Goal: Complete application form: Complete application form

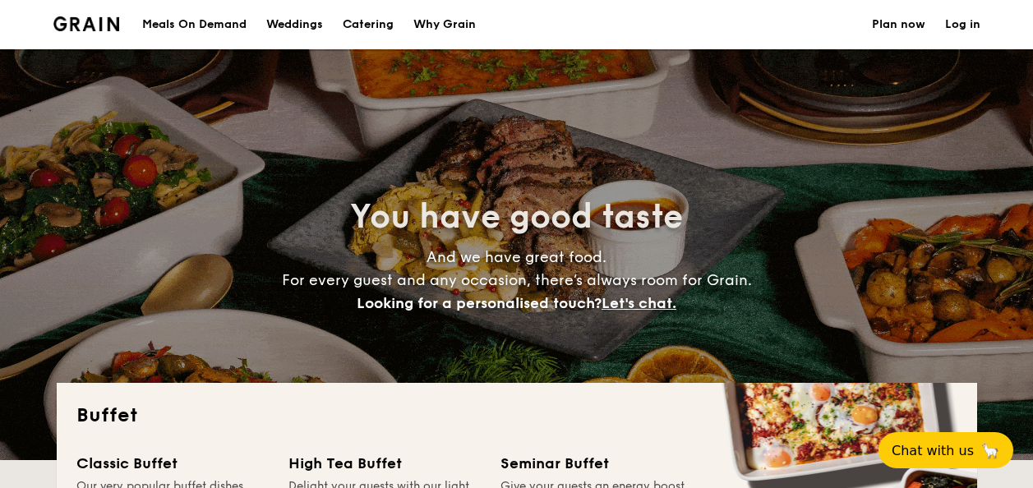
select select
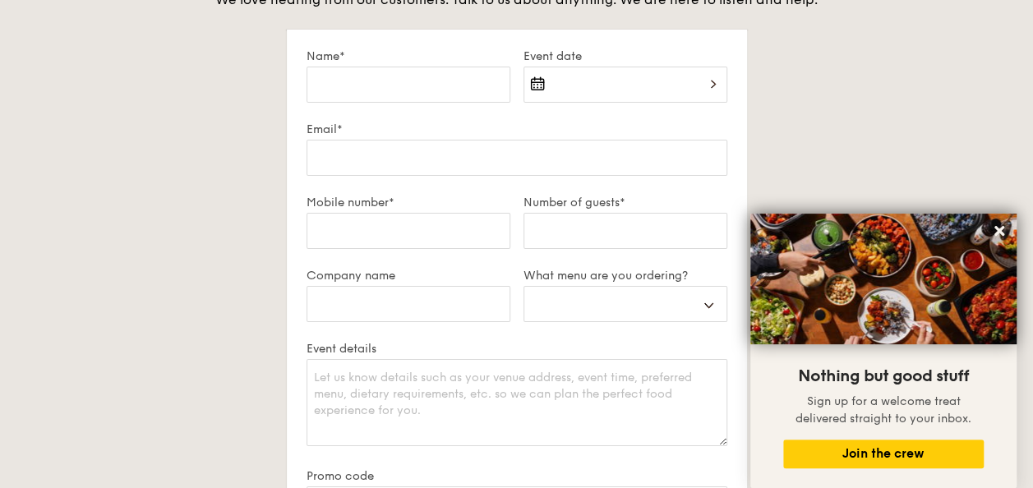
scroll to position [2911, 0]
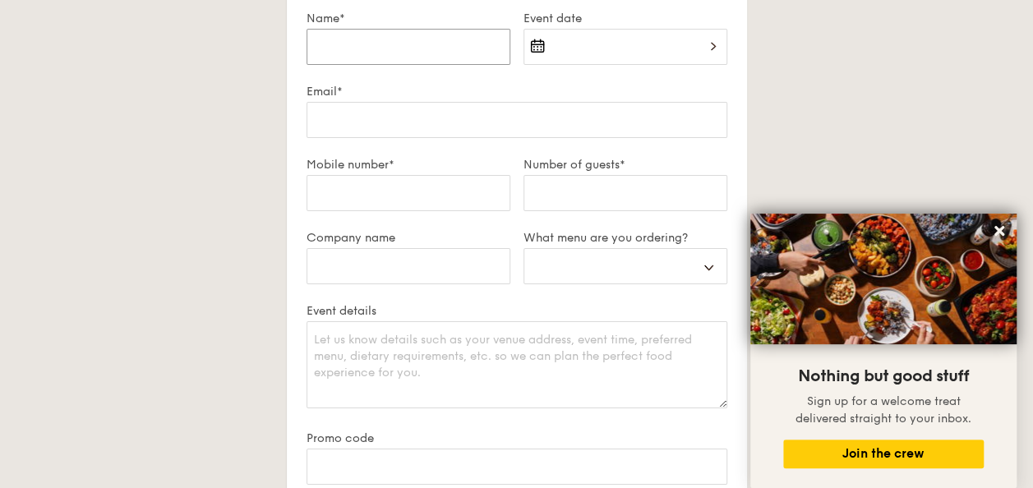
click at [428, 49] on input "Name*" at bounding box center [408, 47] width 204 height 36
type input "J"
select select
type input "Ji"
select select
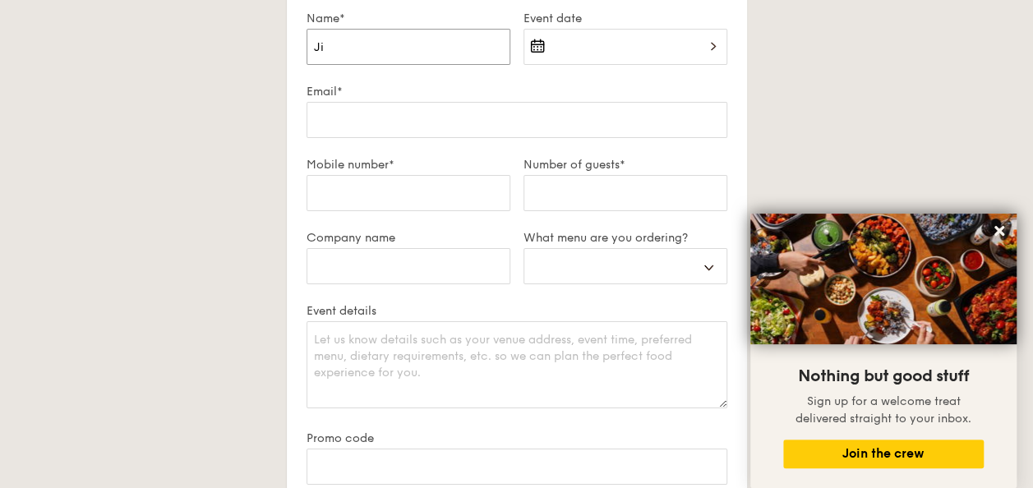
type input "Jia"
select select
type input "Jia"
select select
type input "Jia L"
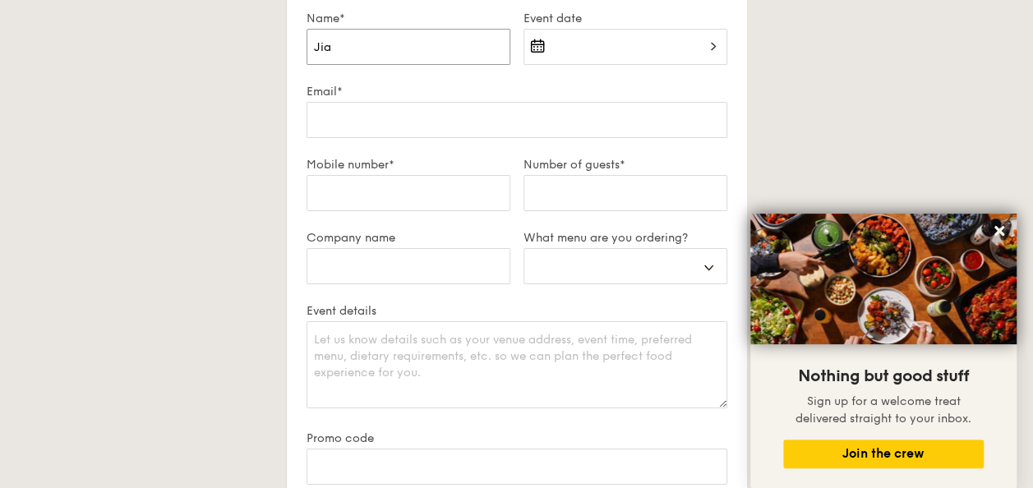
select select
type input "Jia Lo"
select select
type input "[PERSON_NAME]"
select select
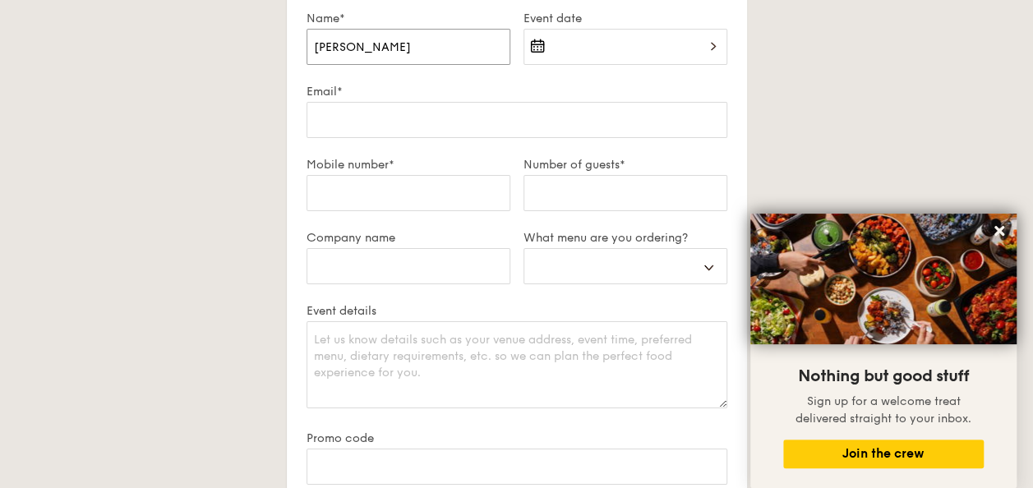
type input "[PERSON_NAME]"
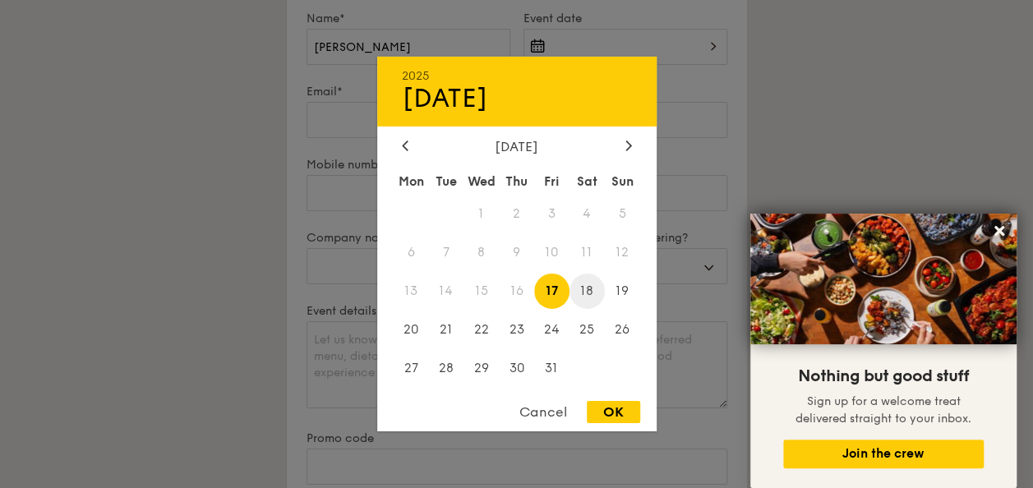
click at [589, 300] on span "18" at bounding box center [586, 291] width 35 height 35
click at [567, 298] on span "17" at bounding box center [551, 291] width 35 height 35
click at [609, 408] on div "OK" at bounding box center [613, 412] width 53 height 22
type input "[DATE]"
select select
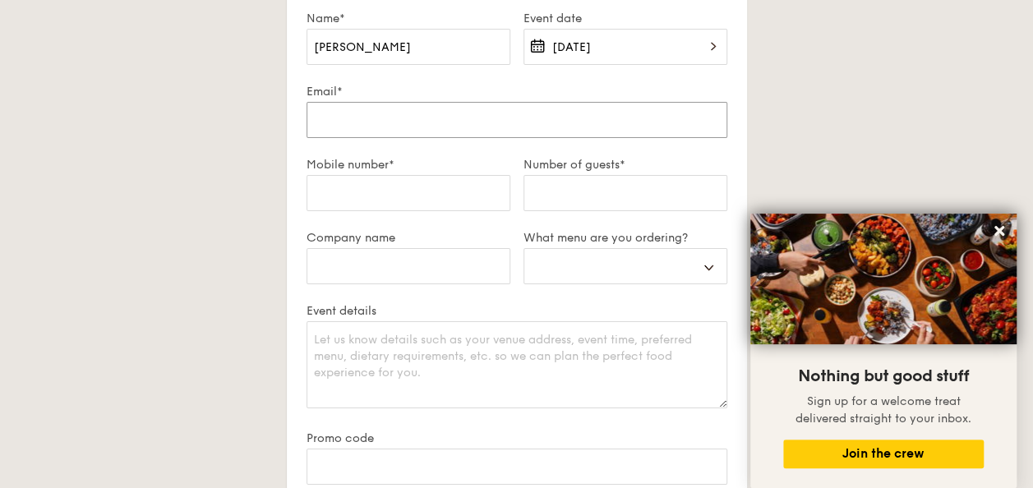
click at [604, 119] on input "Email*" at bounding box center [516, 120] width 421 height 36
type input "j"
select select
type input "ji"
select select
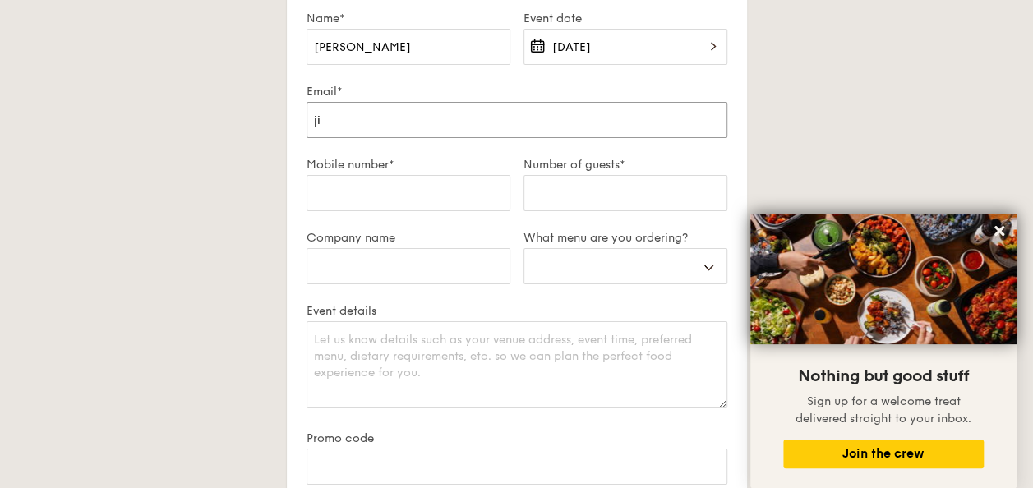
type input "jia"
select select
type input "jial"
select select
type input "jialo"
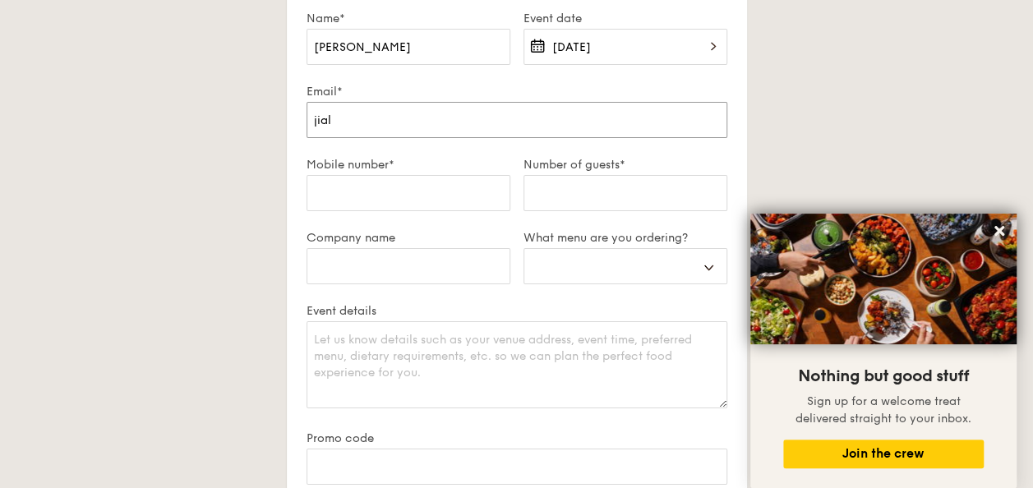
select select
type input "jialok"
select select
type input "jialok."
select select
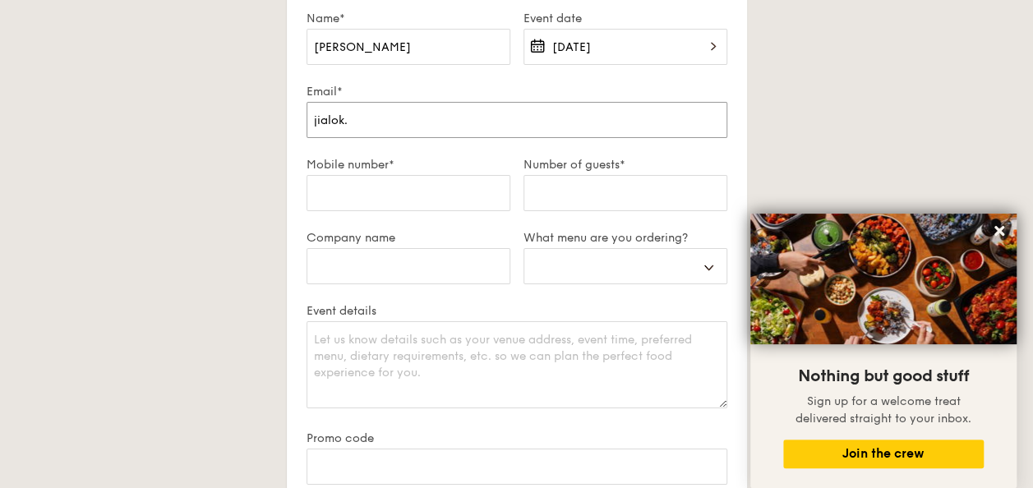
type input "jialok.t"
select select
type input "jialok.ta"
select select
type input "jialok.tan"
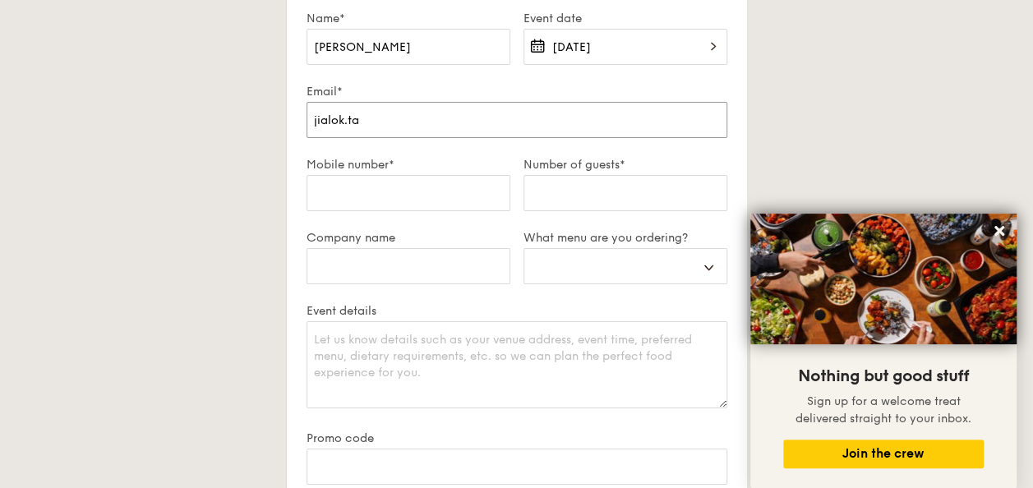
select select
type input "[EMAIL_ADDRESS][DOMAIN_NAME]"
select select
click at [431, 181] on input "Mobile number*" at bounding box center [408, 193] width 204 height 36
type input "8"
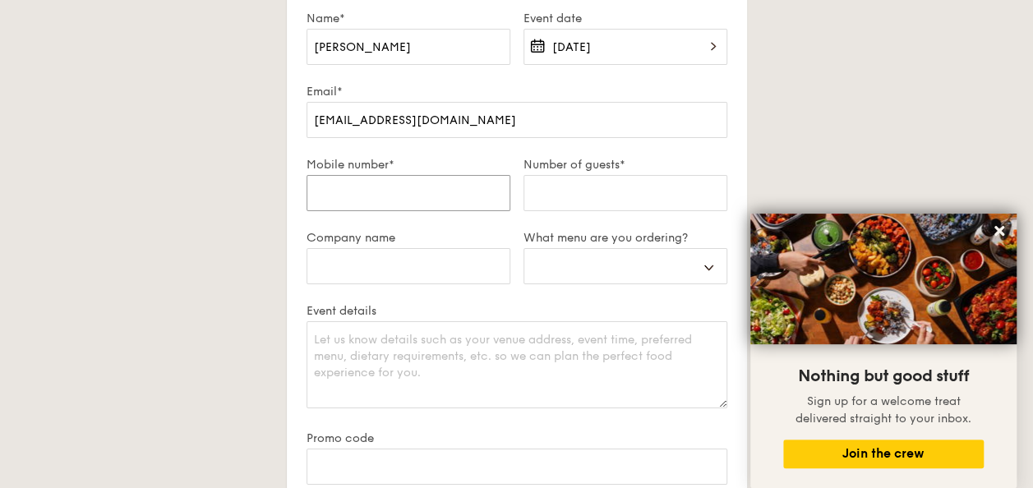
select select
type input "88"
select select
type input "884"
select select
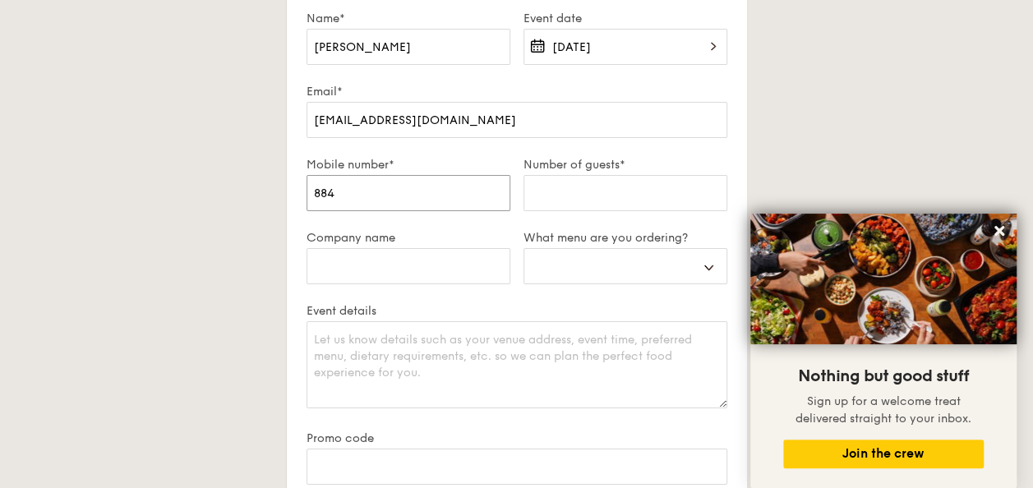
type input "8842"
select select
type input "88427"
select select
type input "884278"
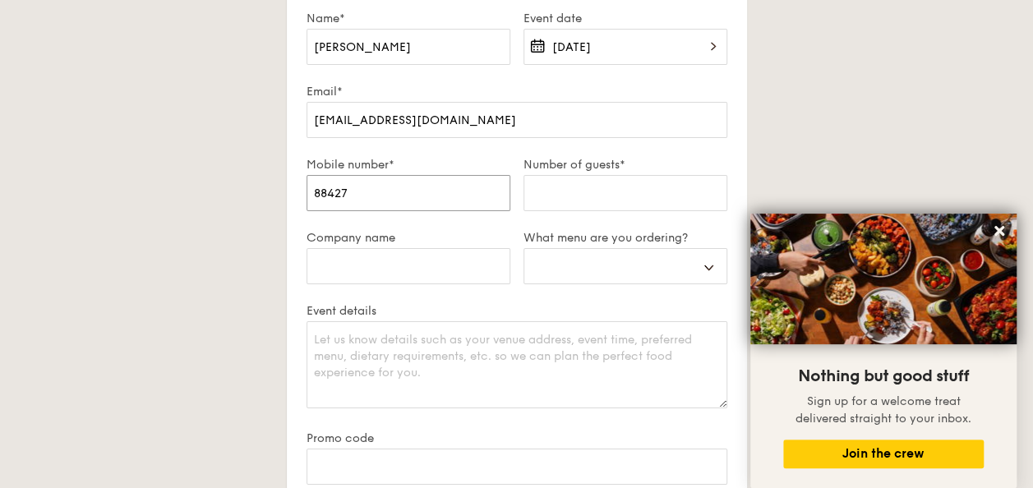
select select
type input "8842781"
select select
type input "88427816"
select select
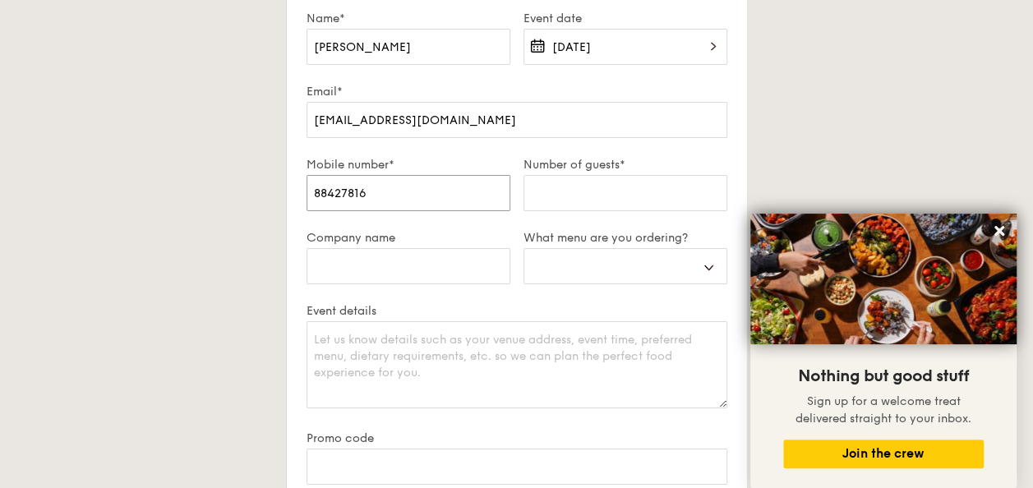
type input "88427816"
type input "4"
select select
type input "45"
select select
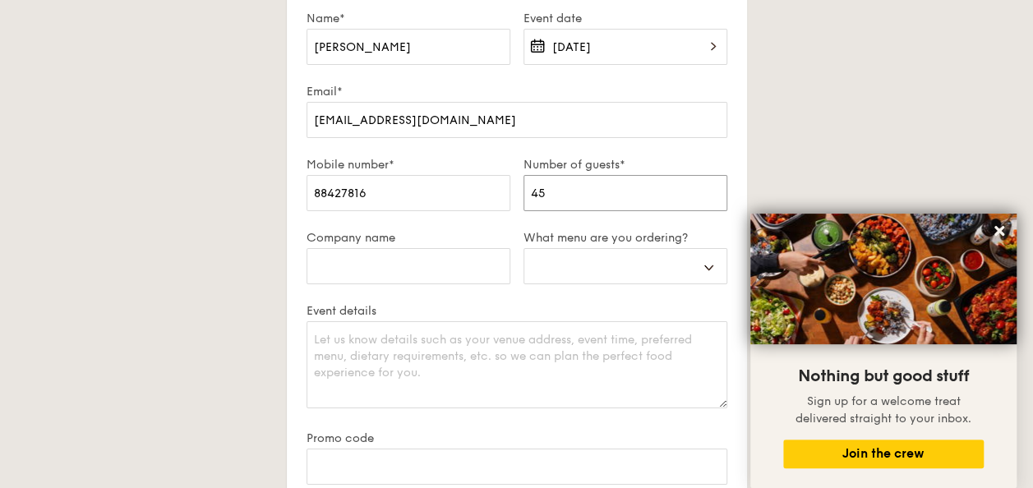
type input "45"
click at [406, 258] on input "Company name" at bounding box center [408, 266] width 204 height 36
type input "A"
select select
type input "Ac"
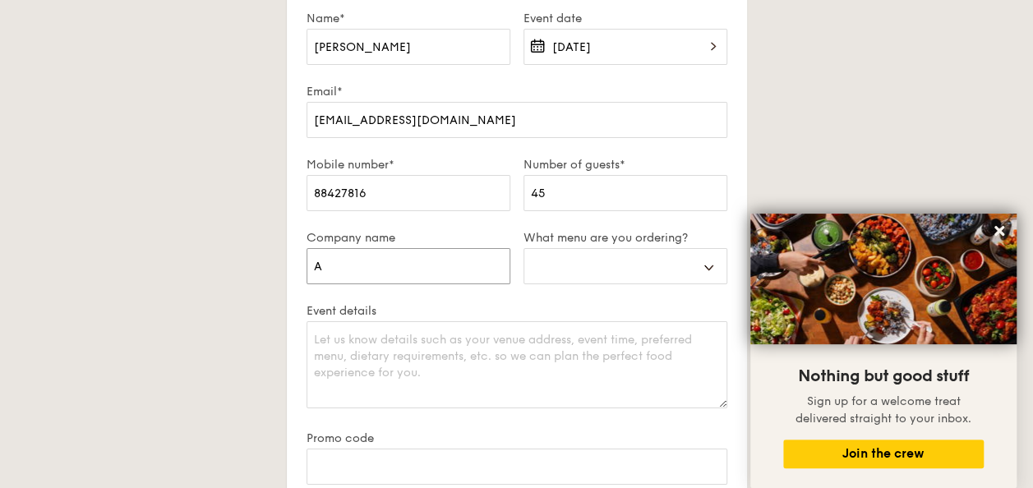
select select
type input "Acc"
select select
type input "Acce"
select select
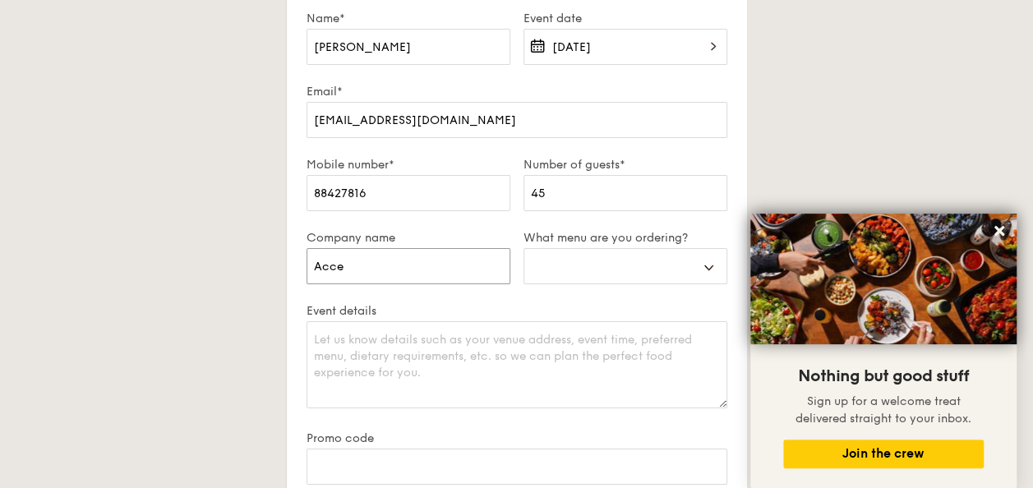
type input "Accen"
select select
type input "Accent"
select select
type input "Accentu"
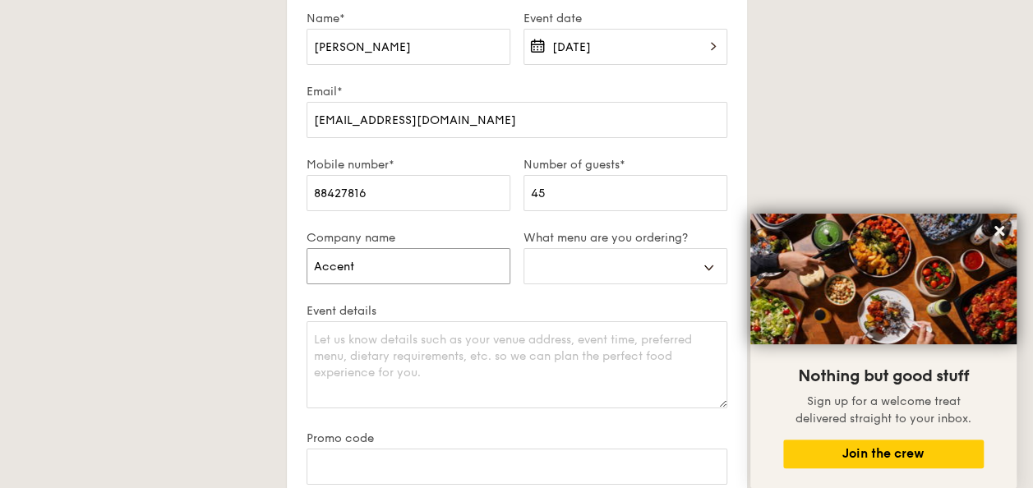
select select
type input "Accentur"
select select
type input "Accenture"
select select
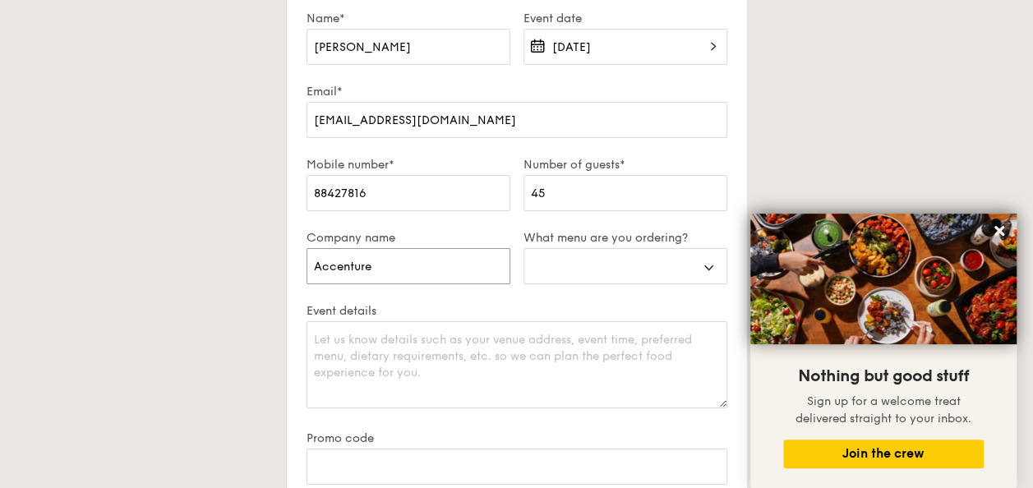
type input "Accenture"
click at [580, 248] on select "Buffet Mini Buffet High Tea Canapés Meal Boxes Wedding" at bounding box center [625, 266] width 204 height 36
select select "buffet"
click at [523, 248] on select "Buffet Mini Buffet High Tea Canapés Meal Boxes Wedding" at bounding box center [625, 266] width 204 height 36
click at [567, 394] on textarea "Event details" at bounding box center [516, 364] width 421 height 87
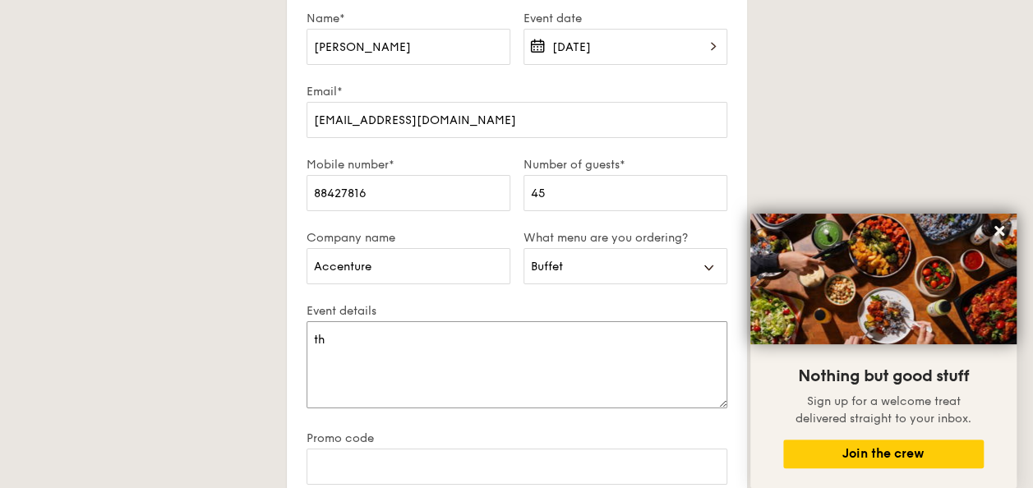
type textarea "t"
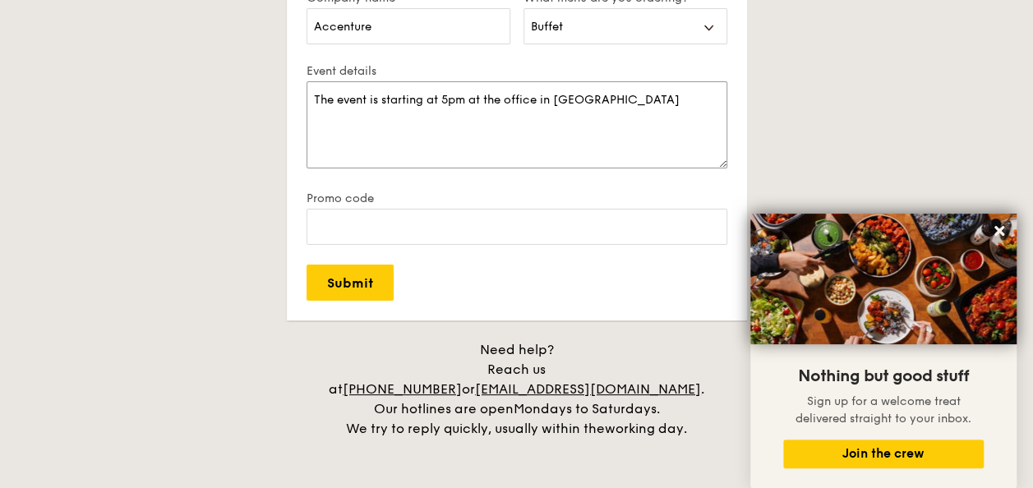
scroll to position [3153, 0]
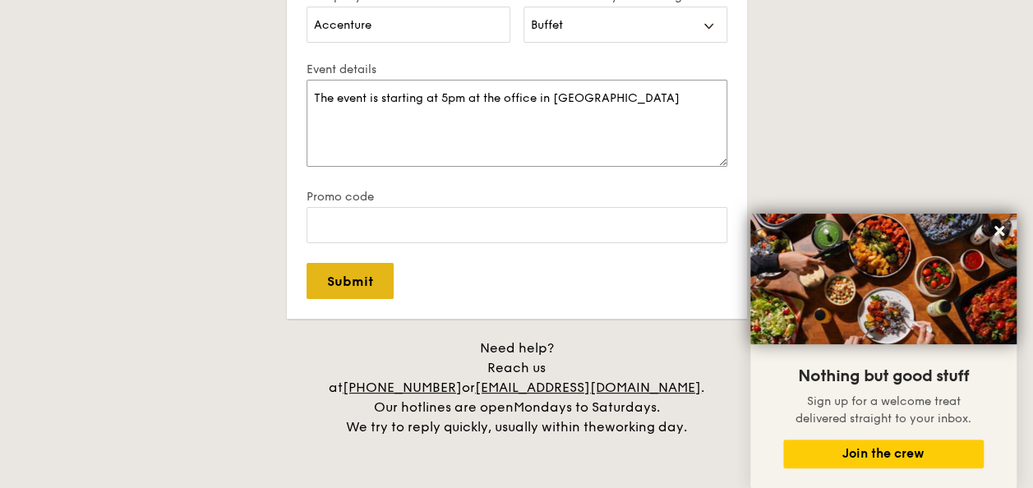
type textarea "The event is starting at 5pm at the office in [GEOGRAPHIC_DATA]"
click at [338, 272] on input "Submit" at bounding box center [349, 281] width 87 height 36
select select
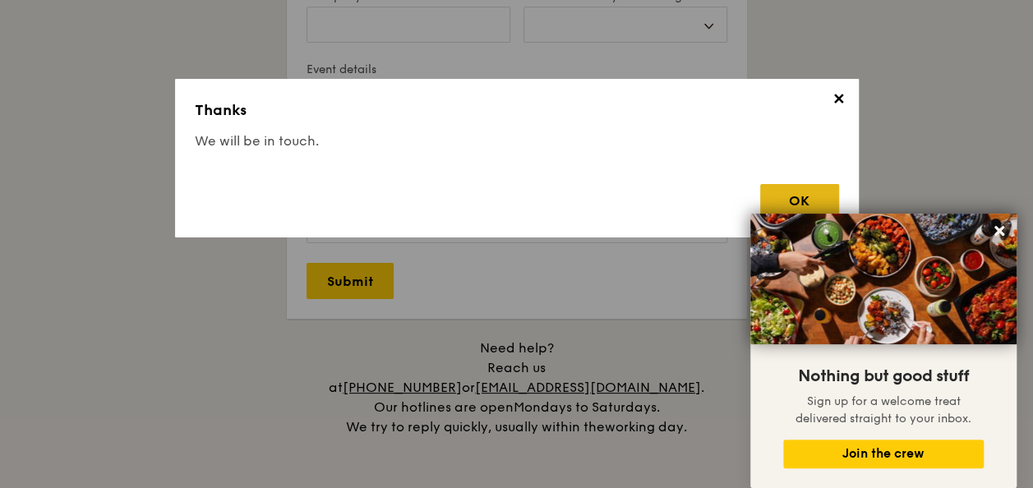
click at [820, 193] on div "OK" at bounding box center [799, 201] width 79 height 34
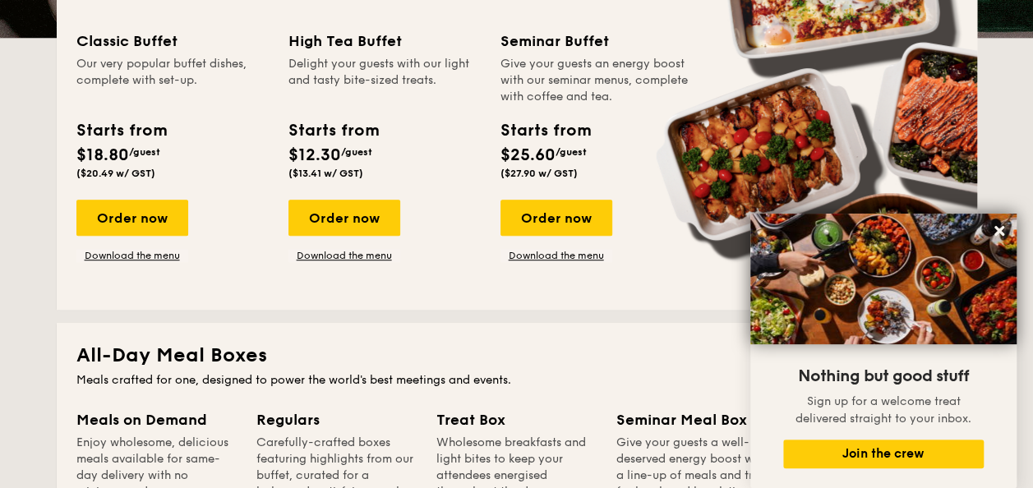
scroll to position [440, 0]
